Goal: Transaction & Acquisition: Purchase product/service

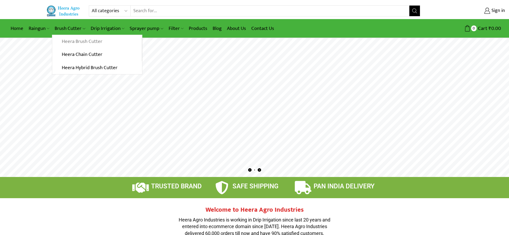
click at [70, 38] on link "Heera Brush Cutter" at bounding box center [96, 41] width 89 height 13
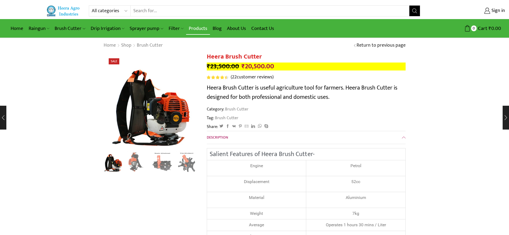
click at [196, 28] on link "Products" at bounding box center [198, 28] width 24 height 12
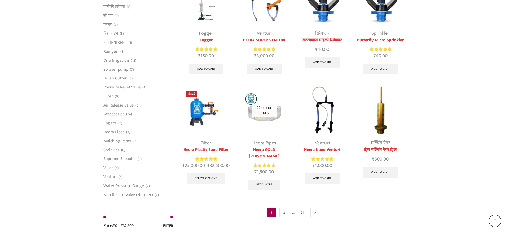
scroll to position [1326, 0]
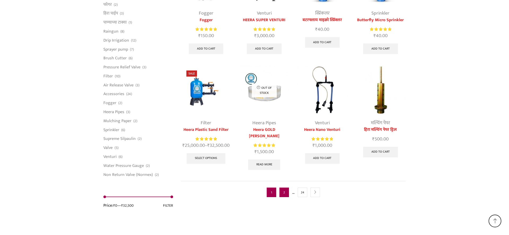
click at [285, 188] on link "2" at bounding box center [284, 193] width 10 height 10
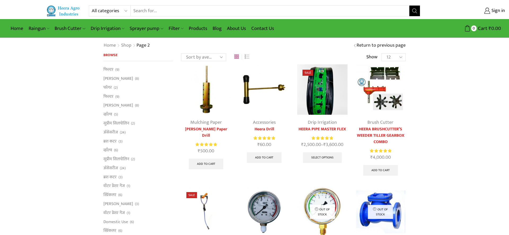
click at [188, 10] on input "Search input" at bounding box center [270, 11] width 278 height 11
type input "weed mat"
click at [409, 6] on button "Search" at bounding box center [414, 11] width 11 height 11
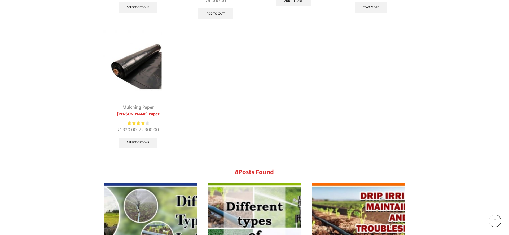
scroll to position [177, 0]
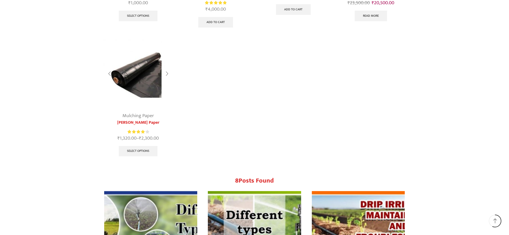
click at [149, 80] on img at bounding box center [138, 74] width 70 height 70
